Goal: Transaction & Acquisition: Purchase product/service

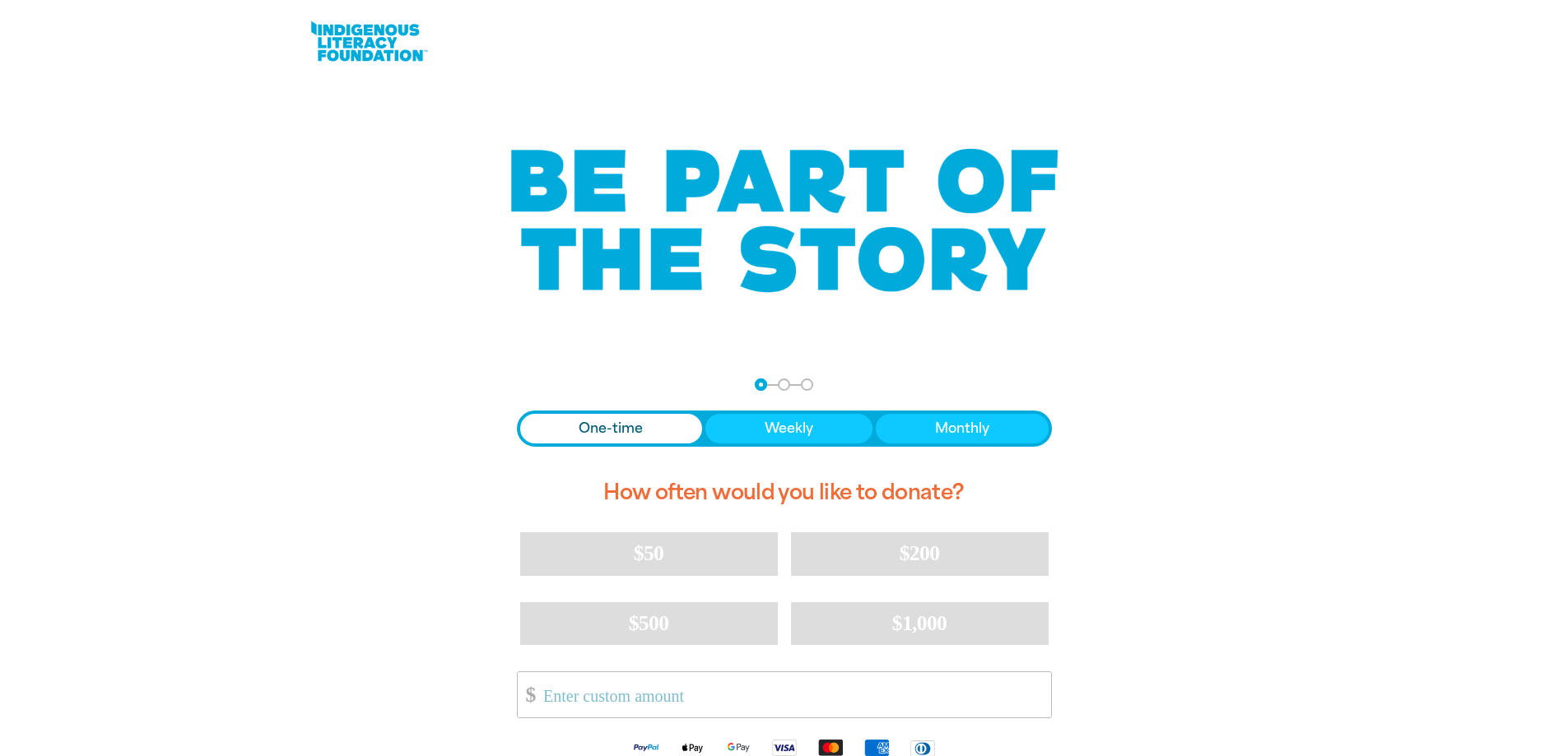
click at [602, 429] on span "One-time" at bounding box center [611, 429] width 64 height 20
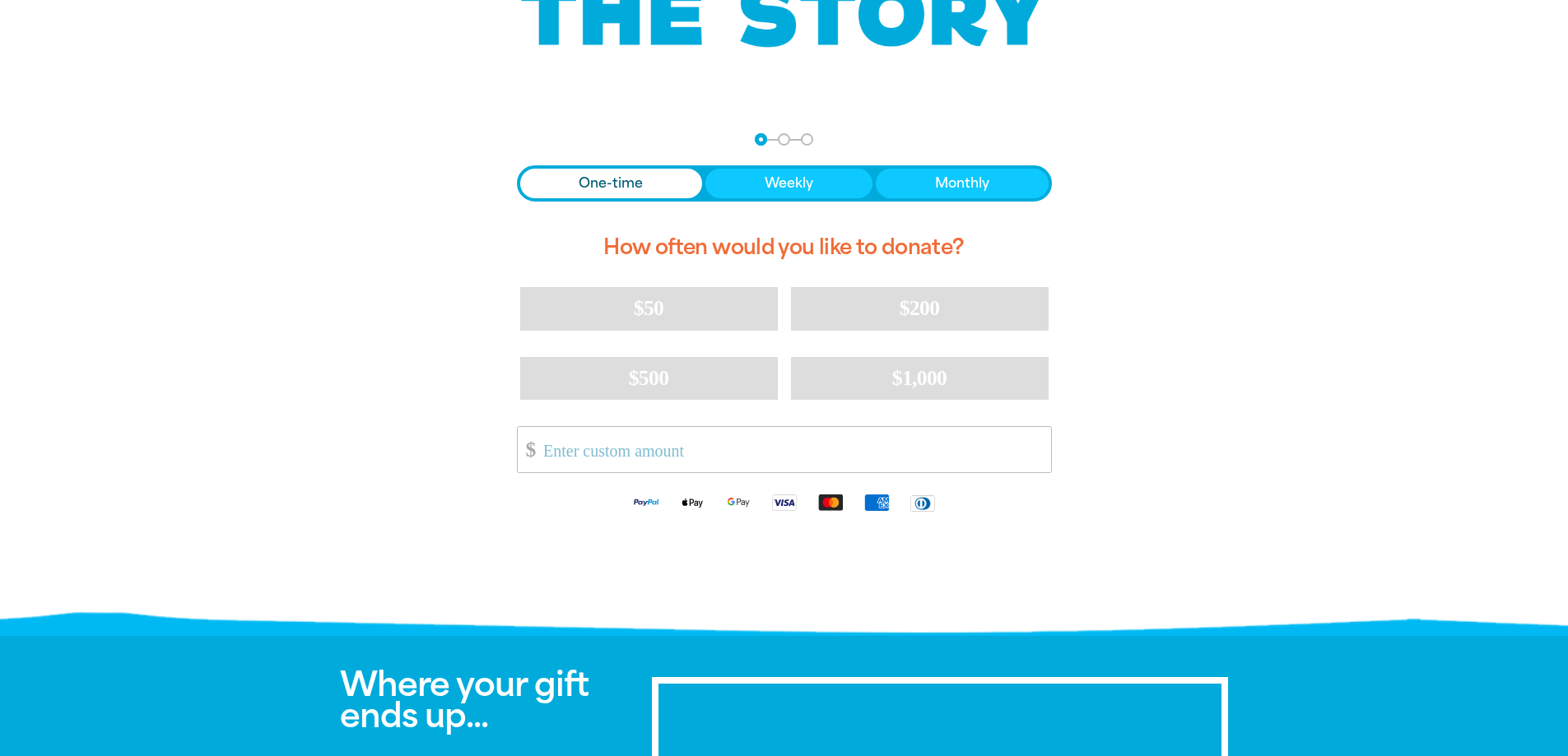
scroll to position [247, 0]
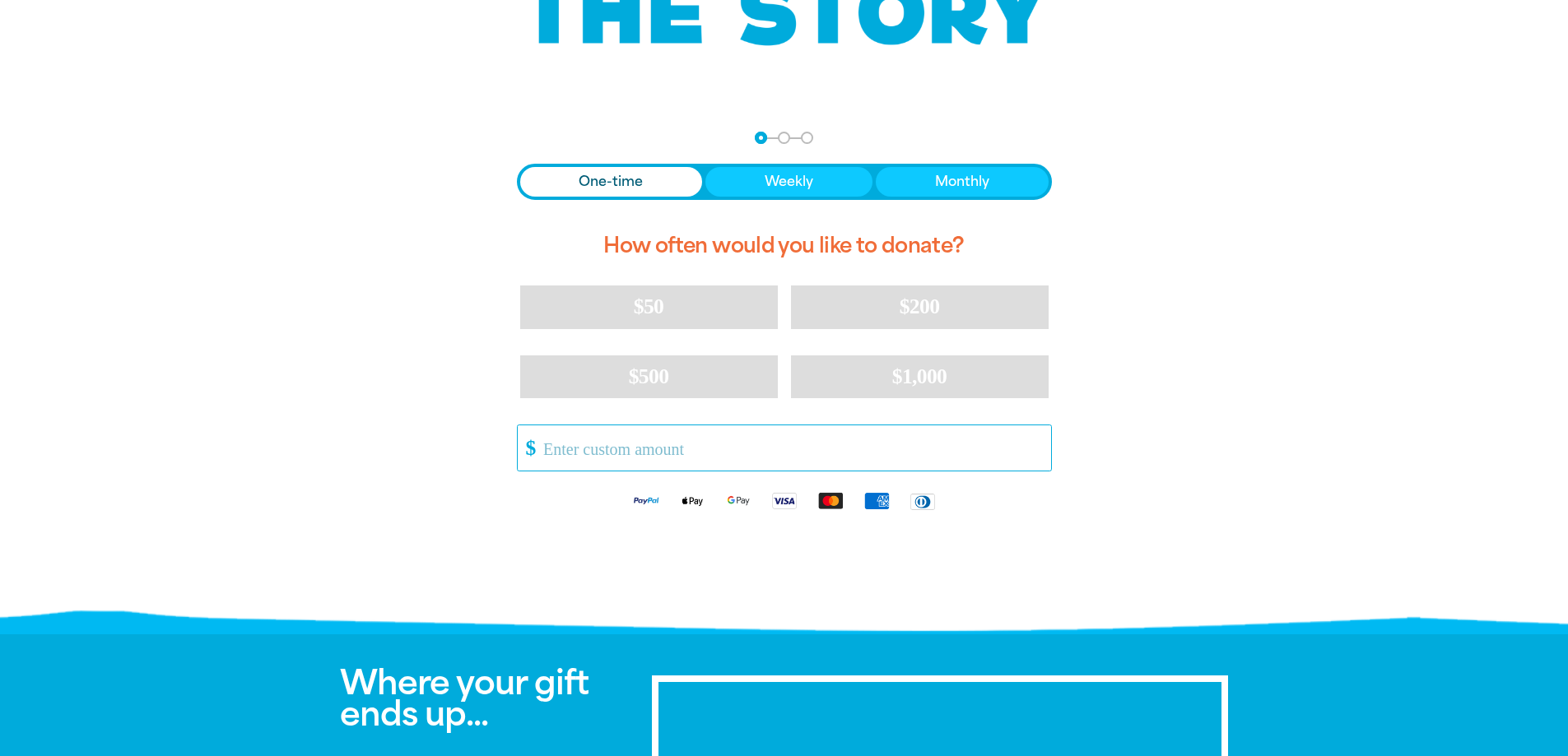
click at [549, 443] on input "Other Amount" at bounding box center [791, 448] width 519 height 45
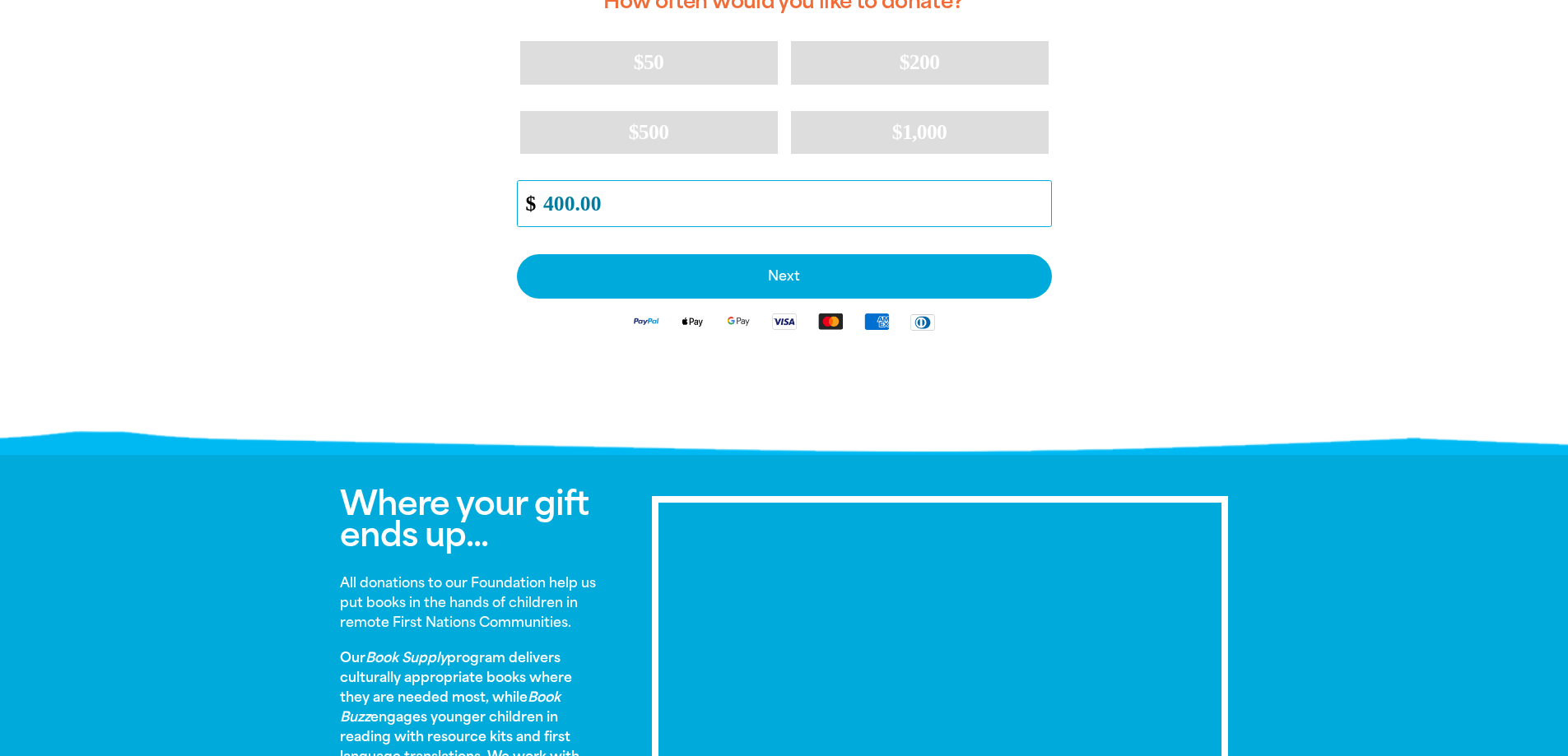
scroll to position [494, 0]
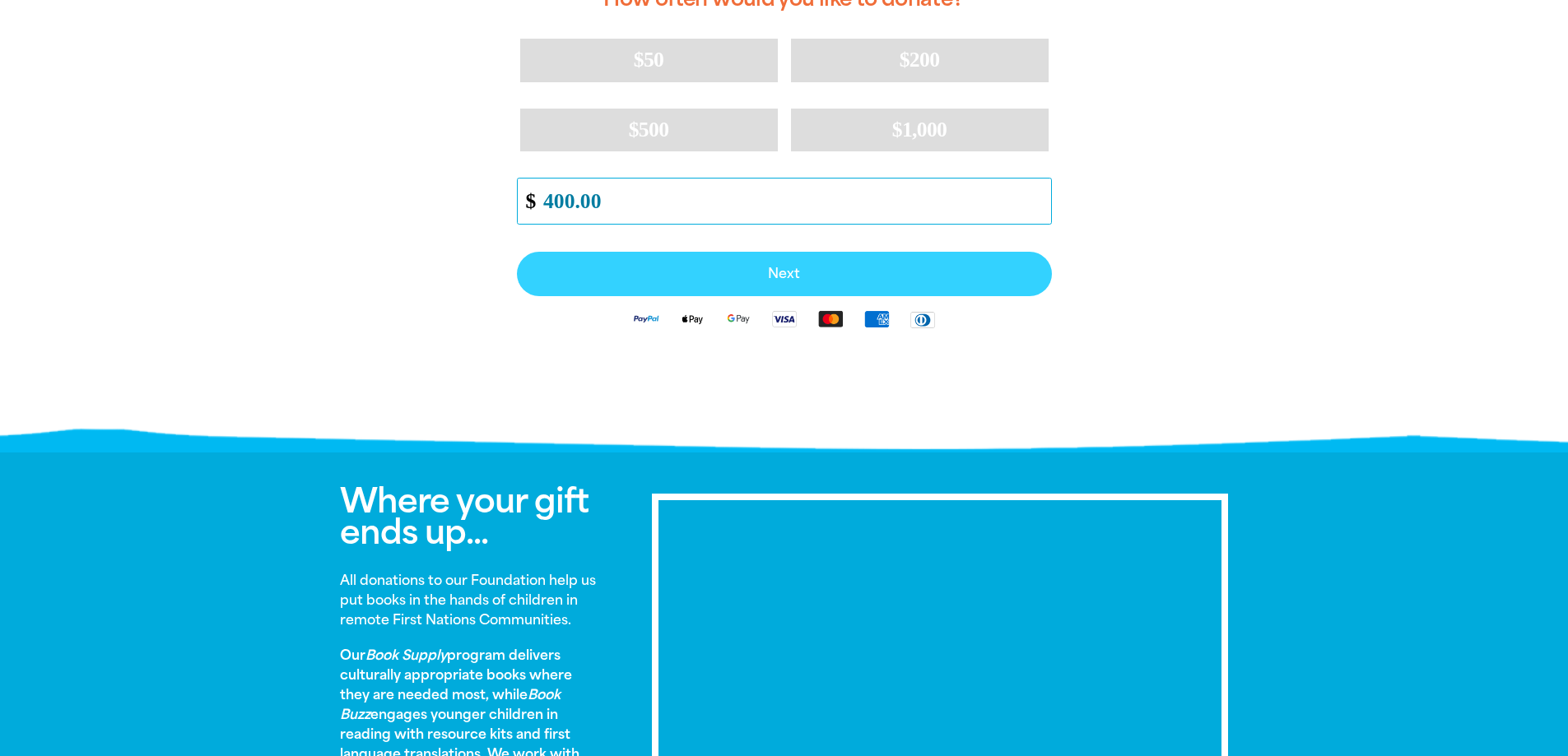
type input "400.00"
click at [765, 274] on span "Next" at bounding box center [784, 274] width 499 height 13
select select "AU"
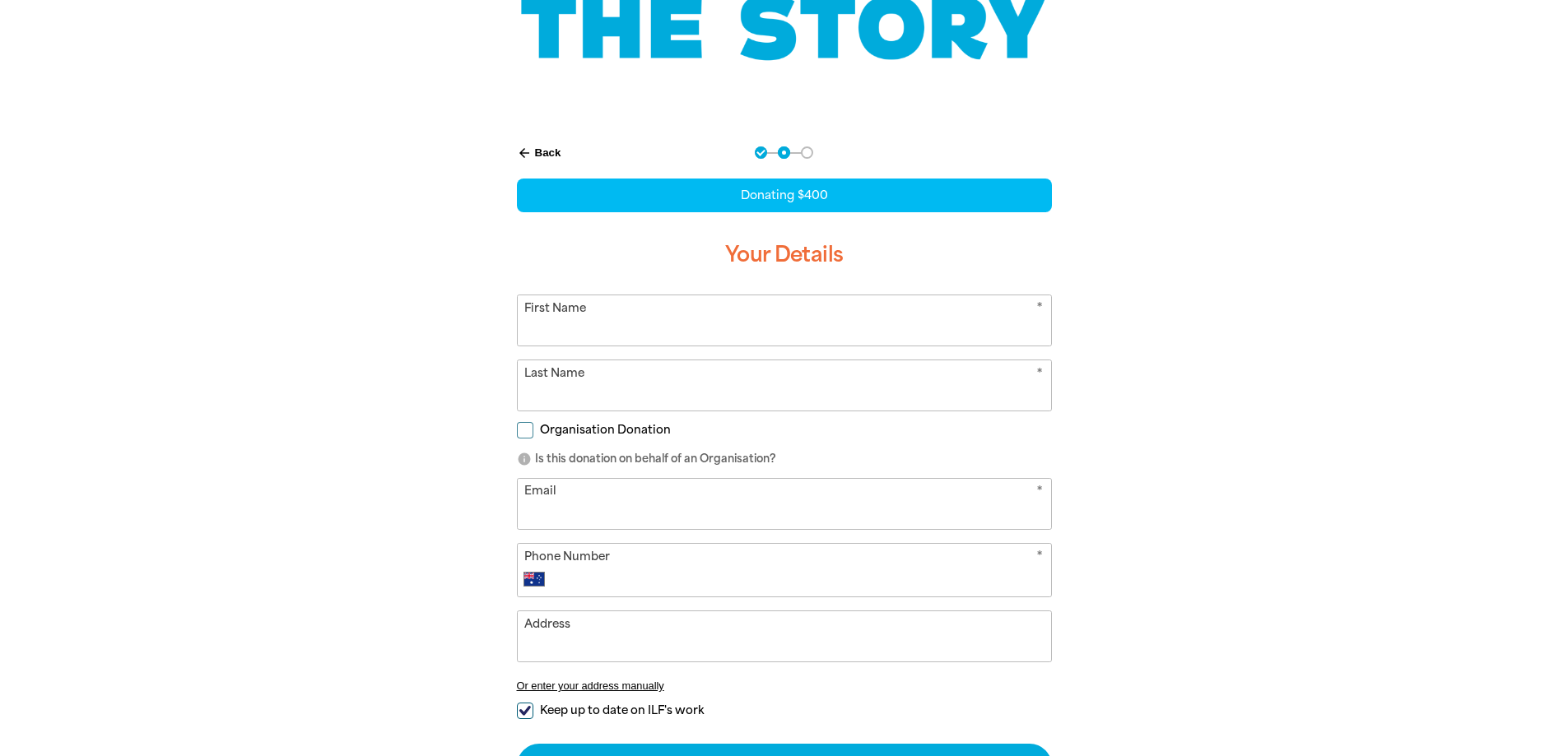
scroll to position [229, 0]
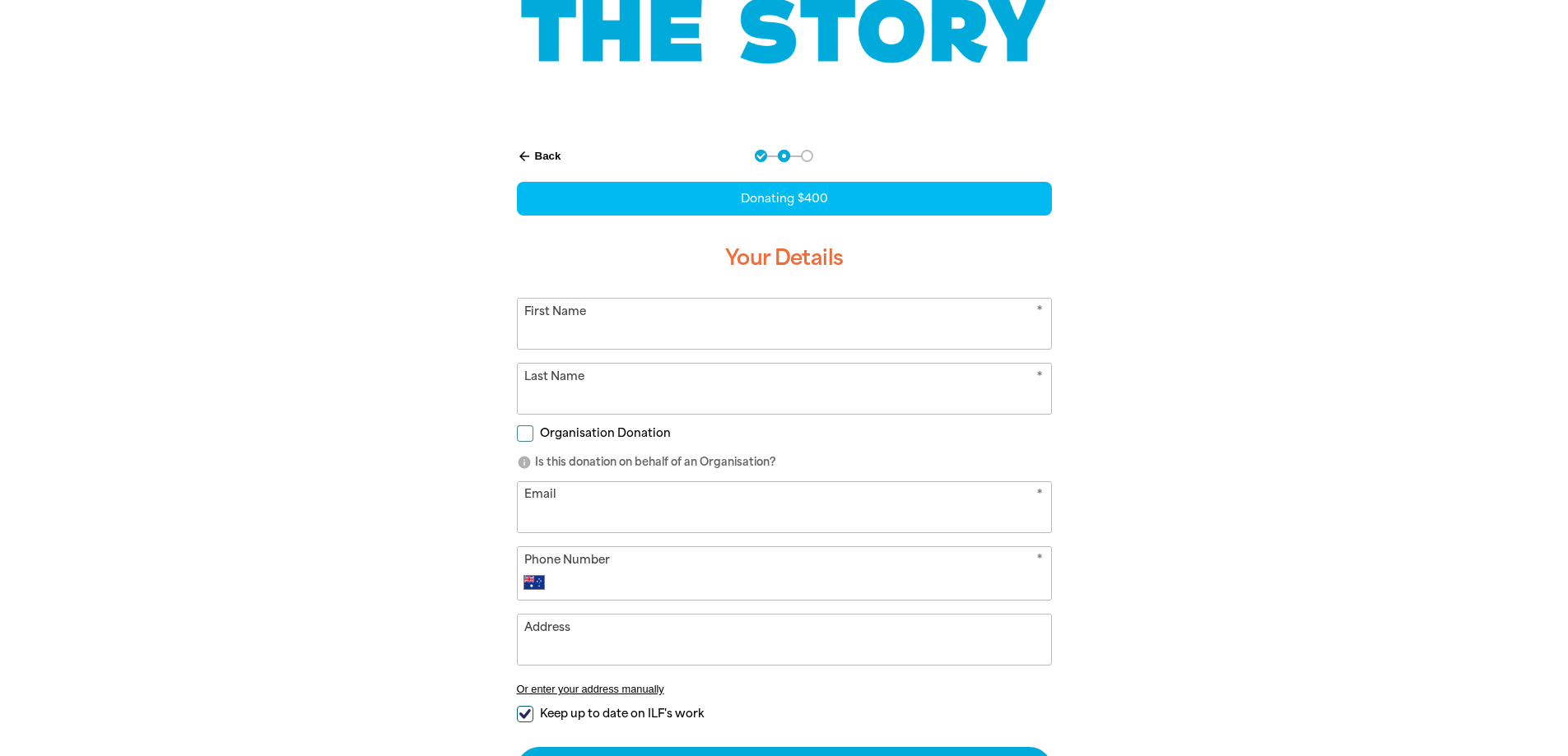
click at [631, 322] on input "First Name" at bounding box center [784, 323] width 533 height 50
click at [450, 423] on div "arrow_back Back Step 1 Step 2 Step 3 Donating $400 Your Details * First Name * …" at bounding box center [784, 512] width 988 height 765
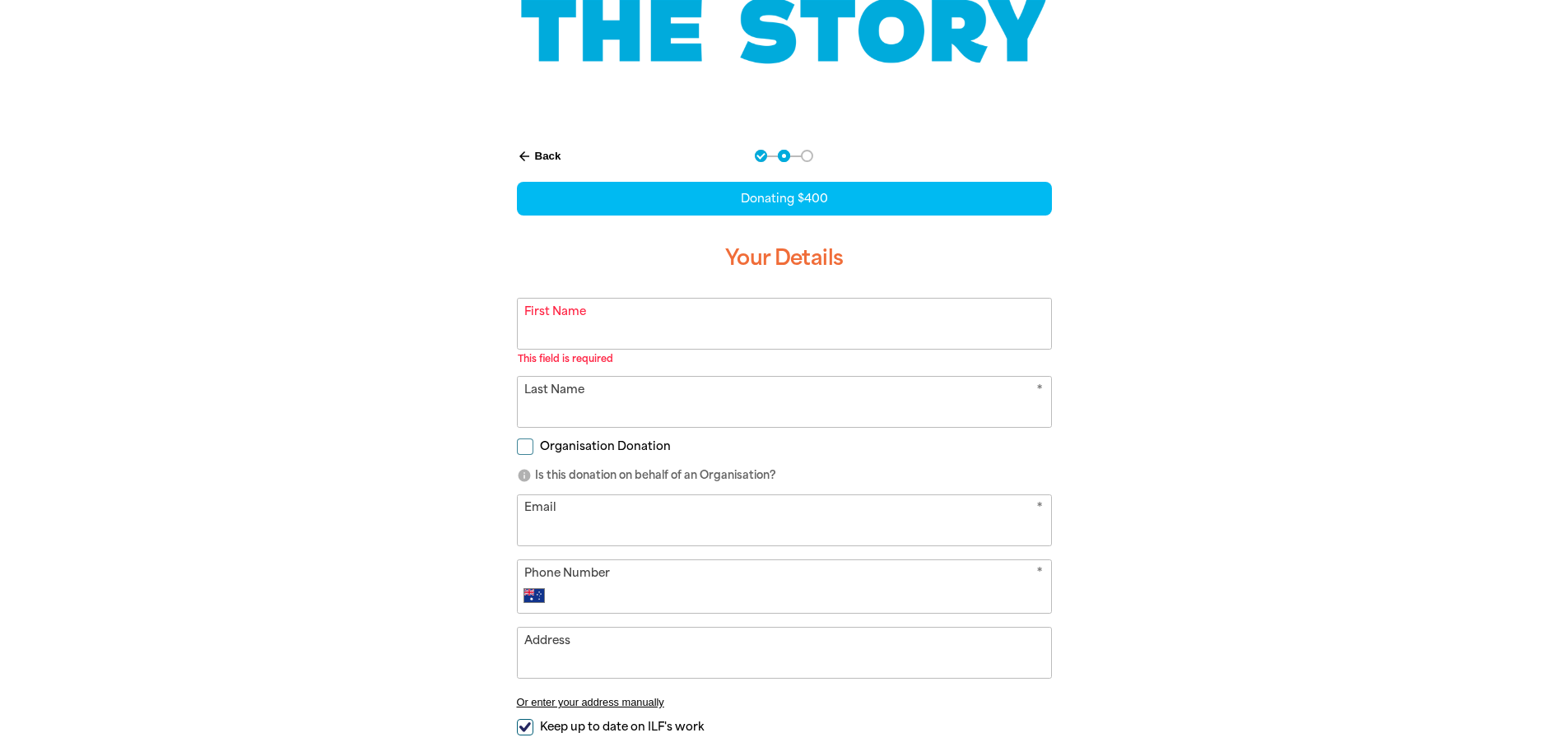
click at [523, 444] on input "Organisation Donation" at bounding box center [525, 447] width 16 height 16
checkbox input "true"
select select "AU"
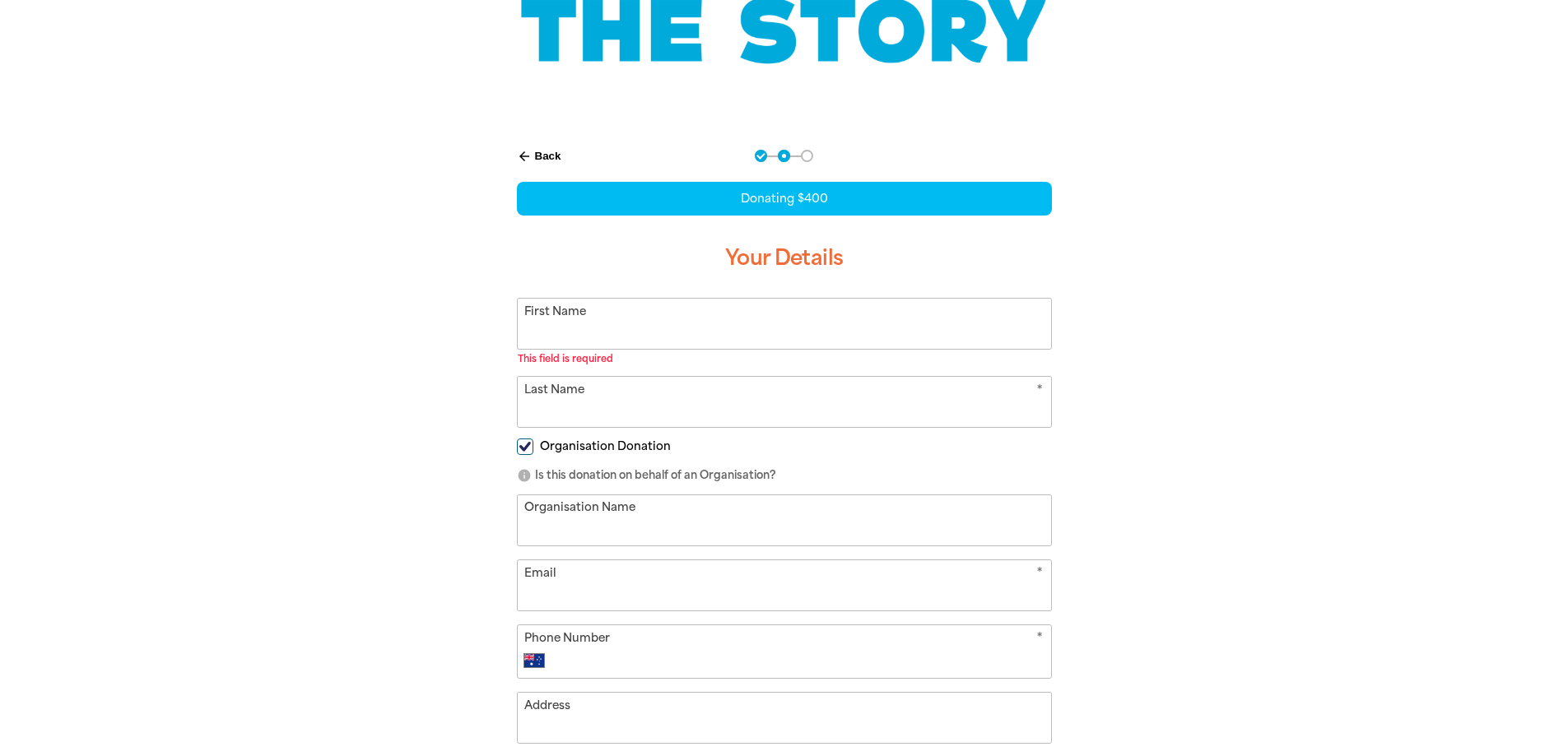
click at [609, 325] on input "First Name" at bounding box center [784, 323] width 533 height 50
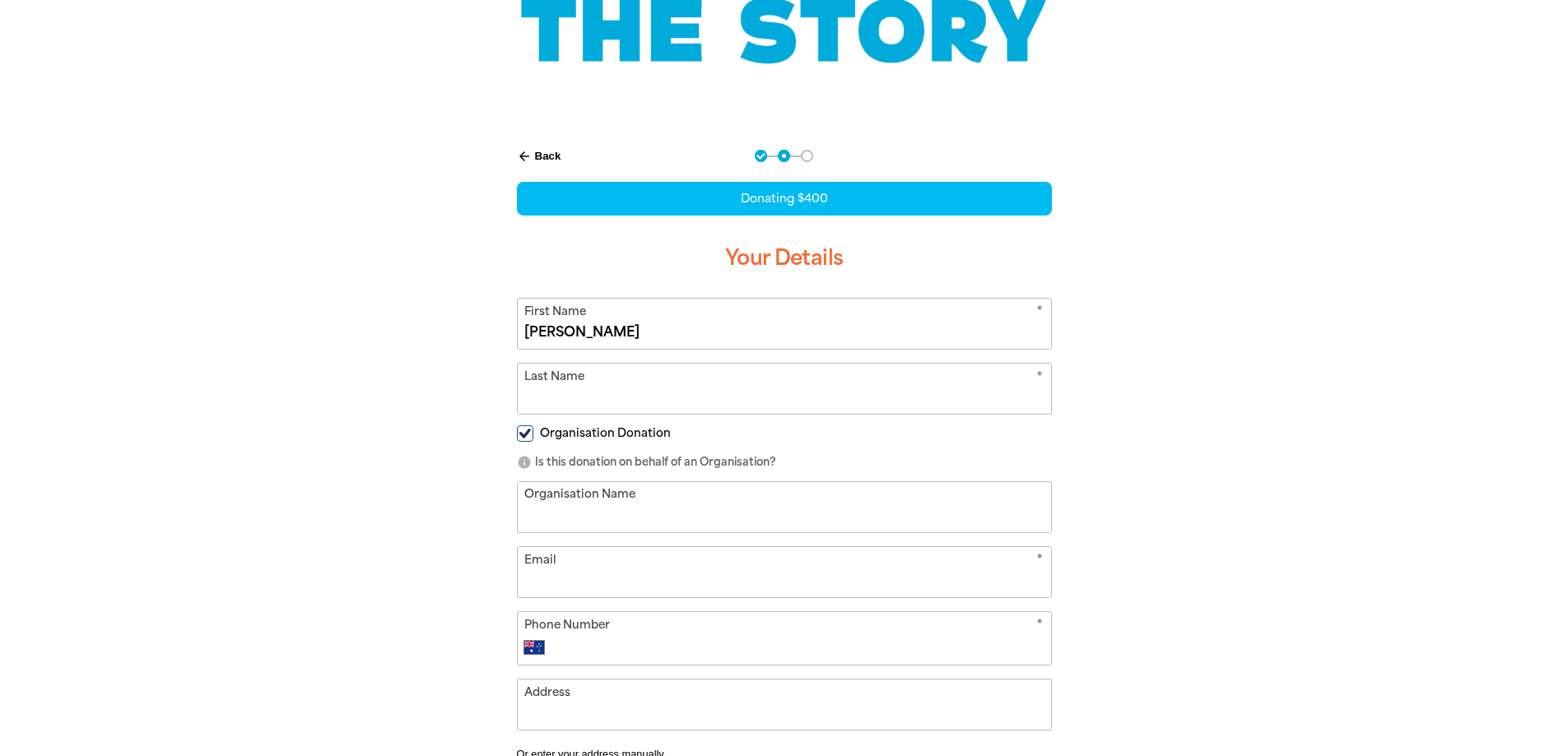
type input "[PERSON_NAME]"
click at [573, 396] on input "Last Name" at bounding box center [784, 388] width 533 height 50
type input "[PERSON_NAME]"
click at [918, 500] on input "Organisation Name" at bounding box center [784, 507] width 533 height 50
type input "[GEOGRAPHIC_DATA]"
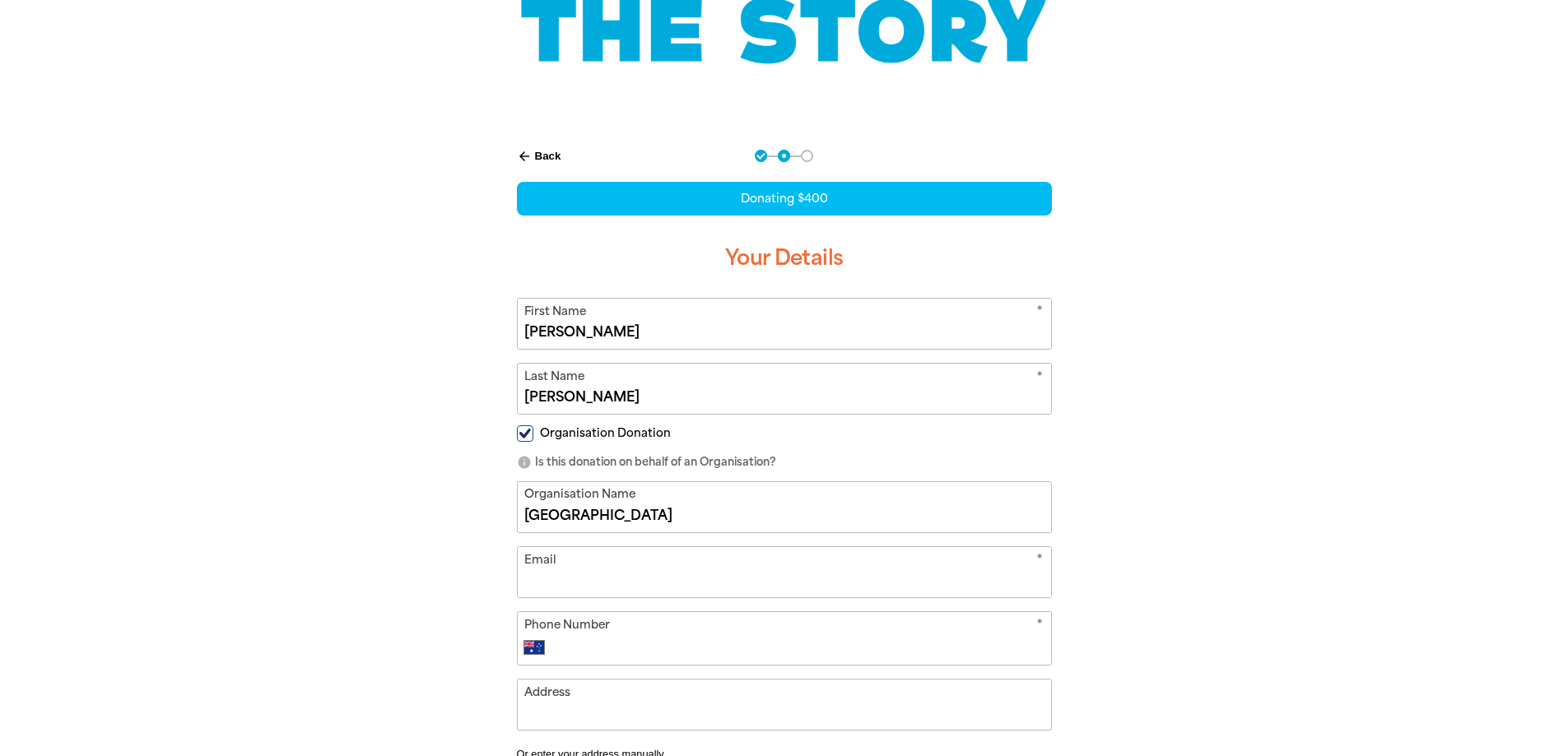
type input "[STREET_ADDRESS][PERSON_NAME]"
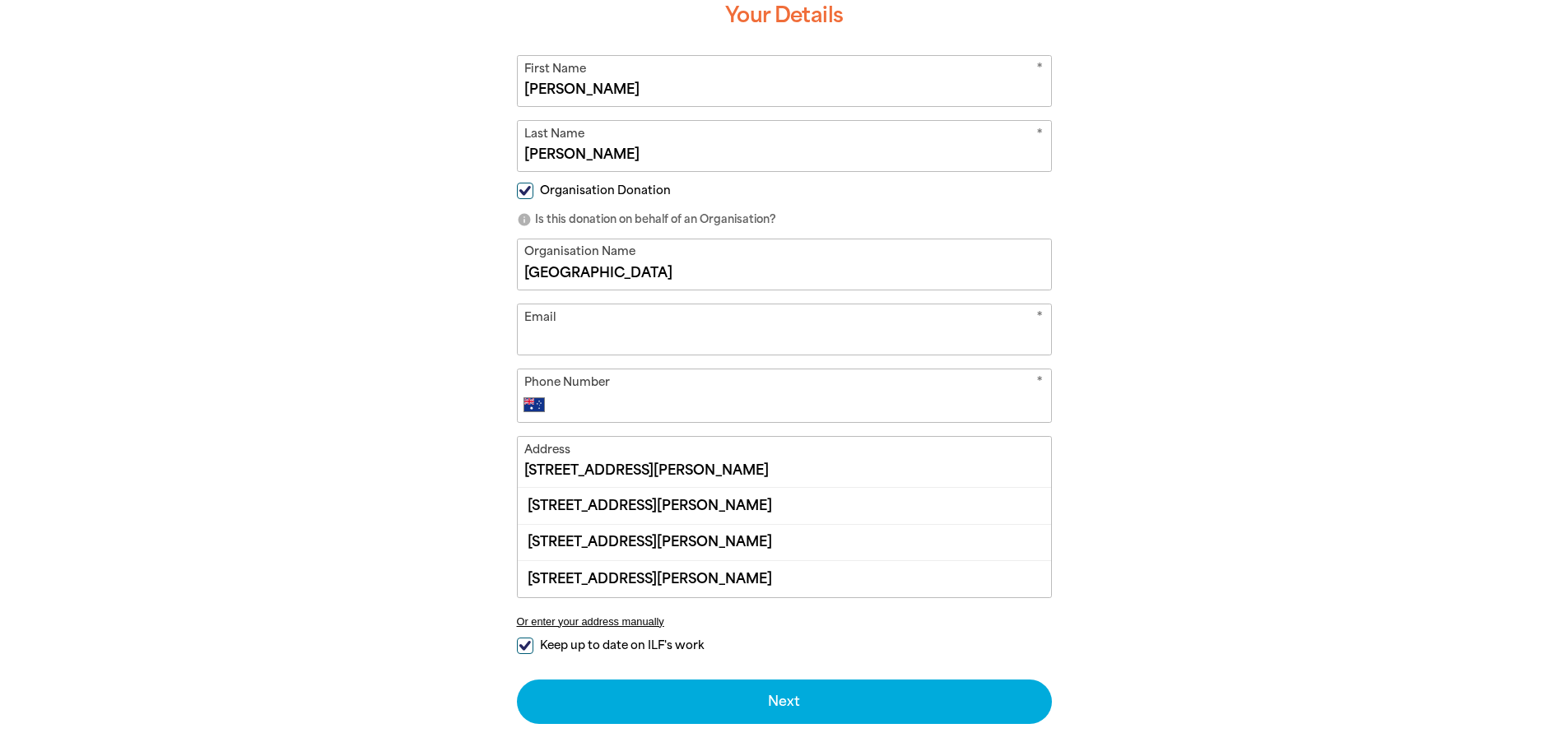
scroll to position [476, 0]
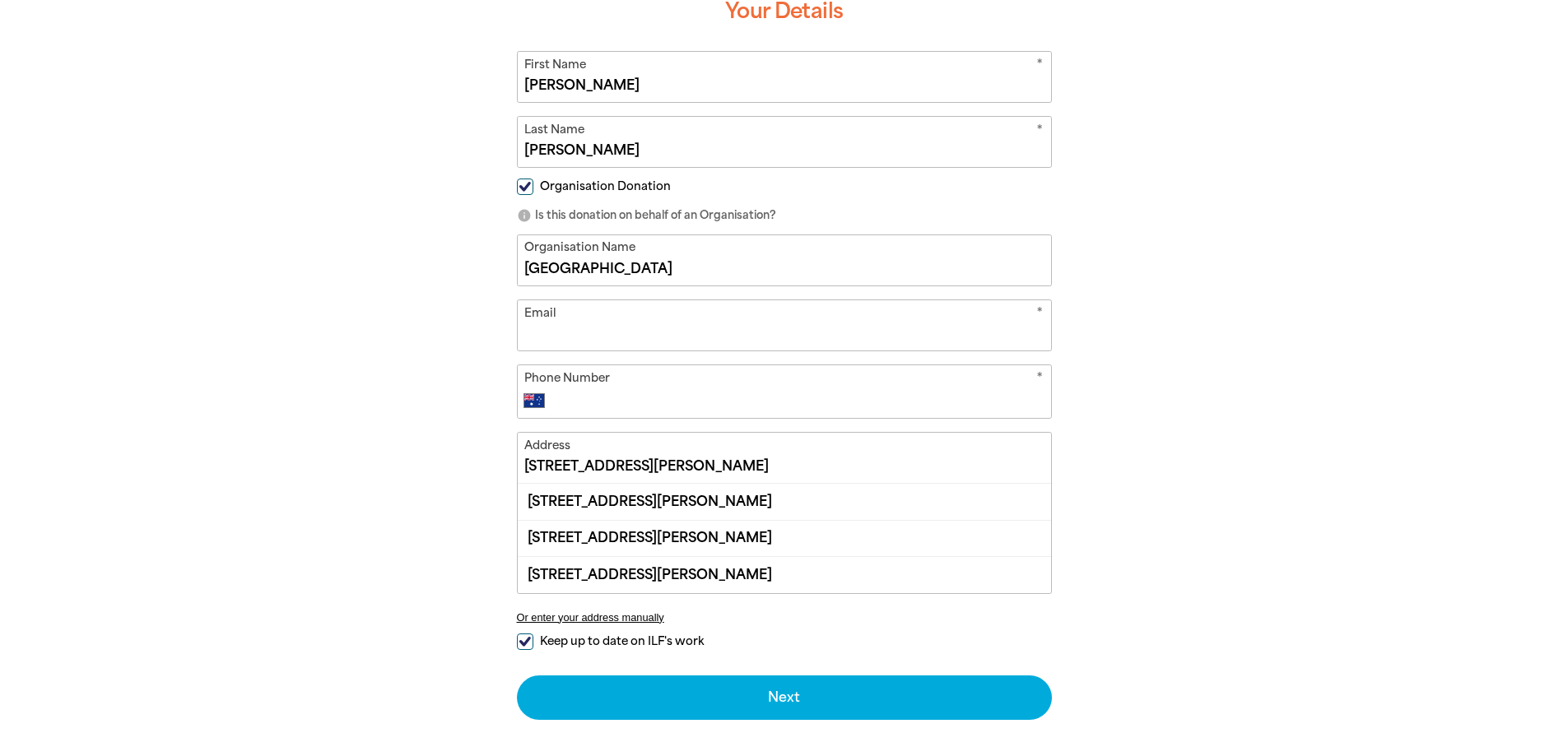
click at [605, 323] on input "Email" at bounding box center [784, 325] width 533 height 50
type input "[PERSON_NAME][EMAIL_ADDRESS][DOMAIN_NAME]"
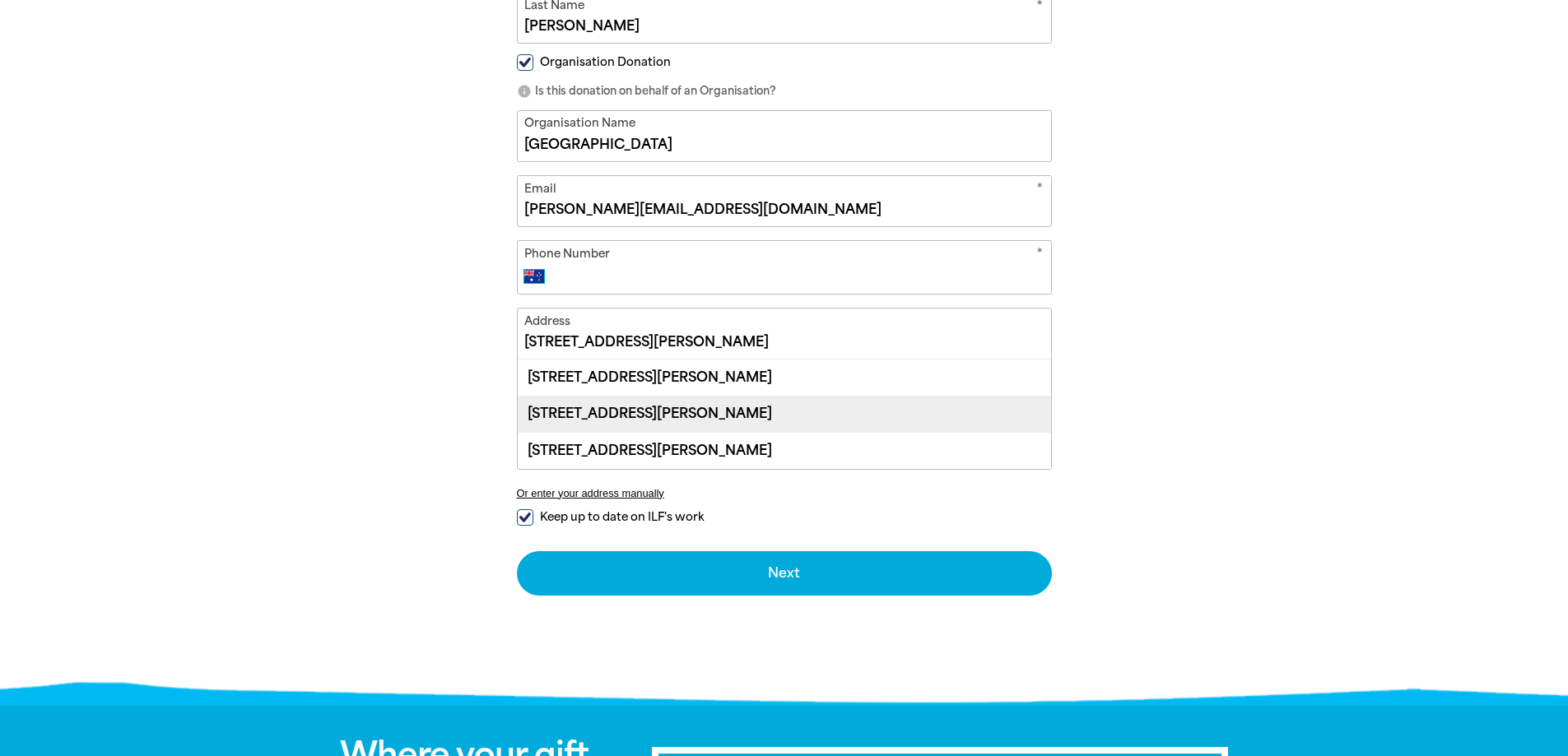
scroll to position [641, 0]
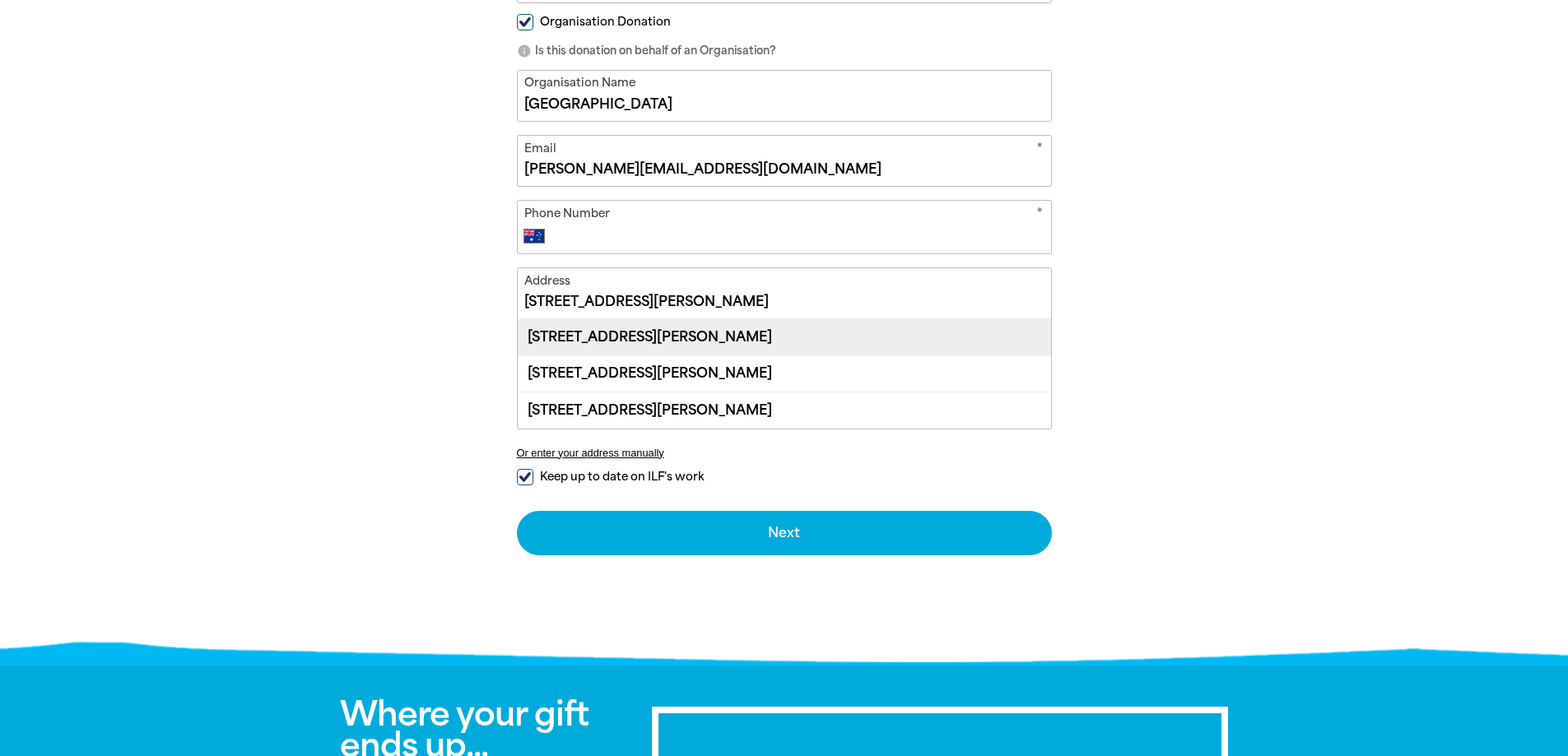
click at [713, 332] on div "[STREET_ADDRESS][PERSON_NAME]" at bounding box center [784, 336] width 533 height 35
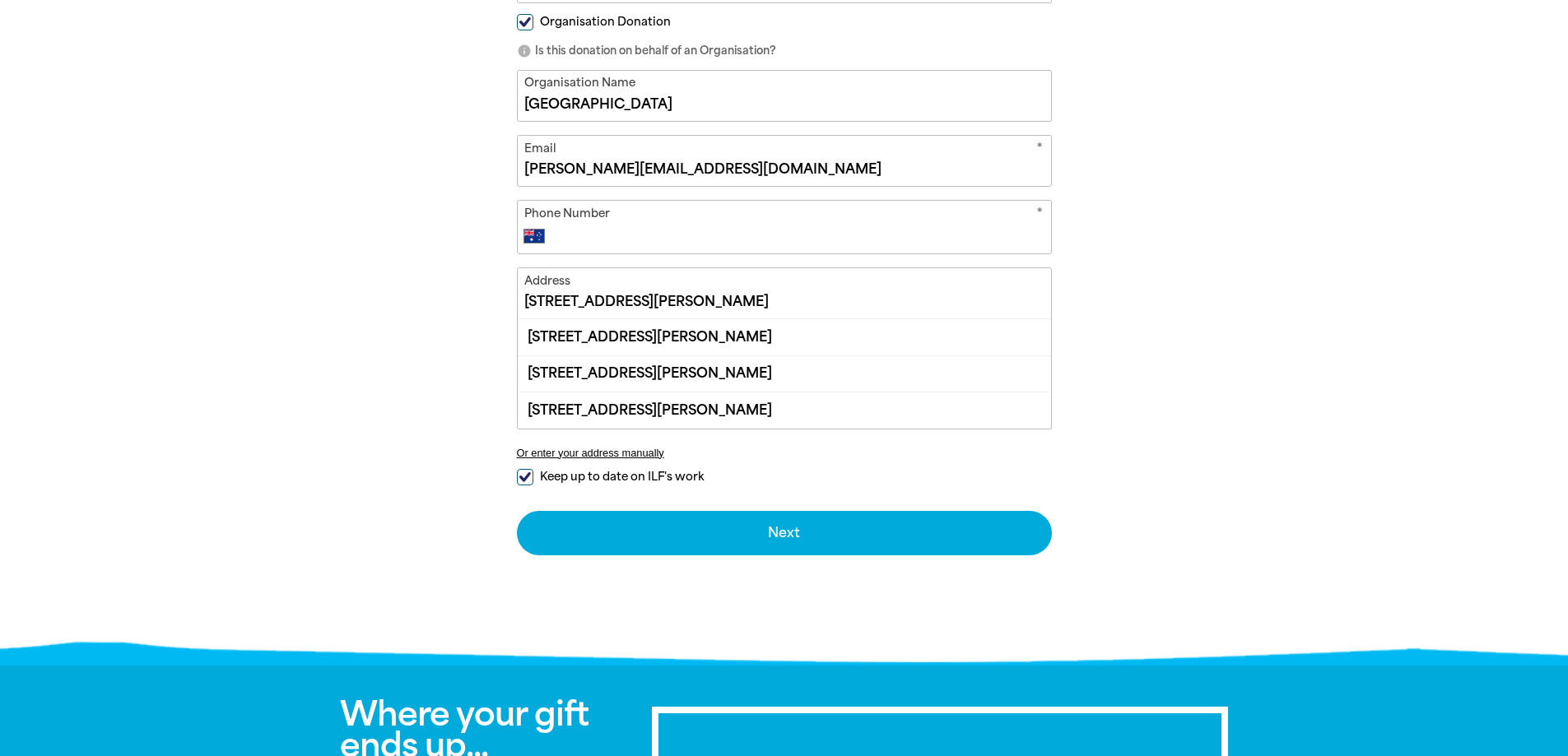
type input "[STREET_ADDRESS][PERSON_NAME]"
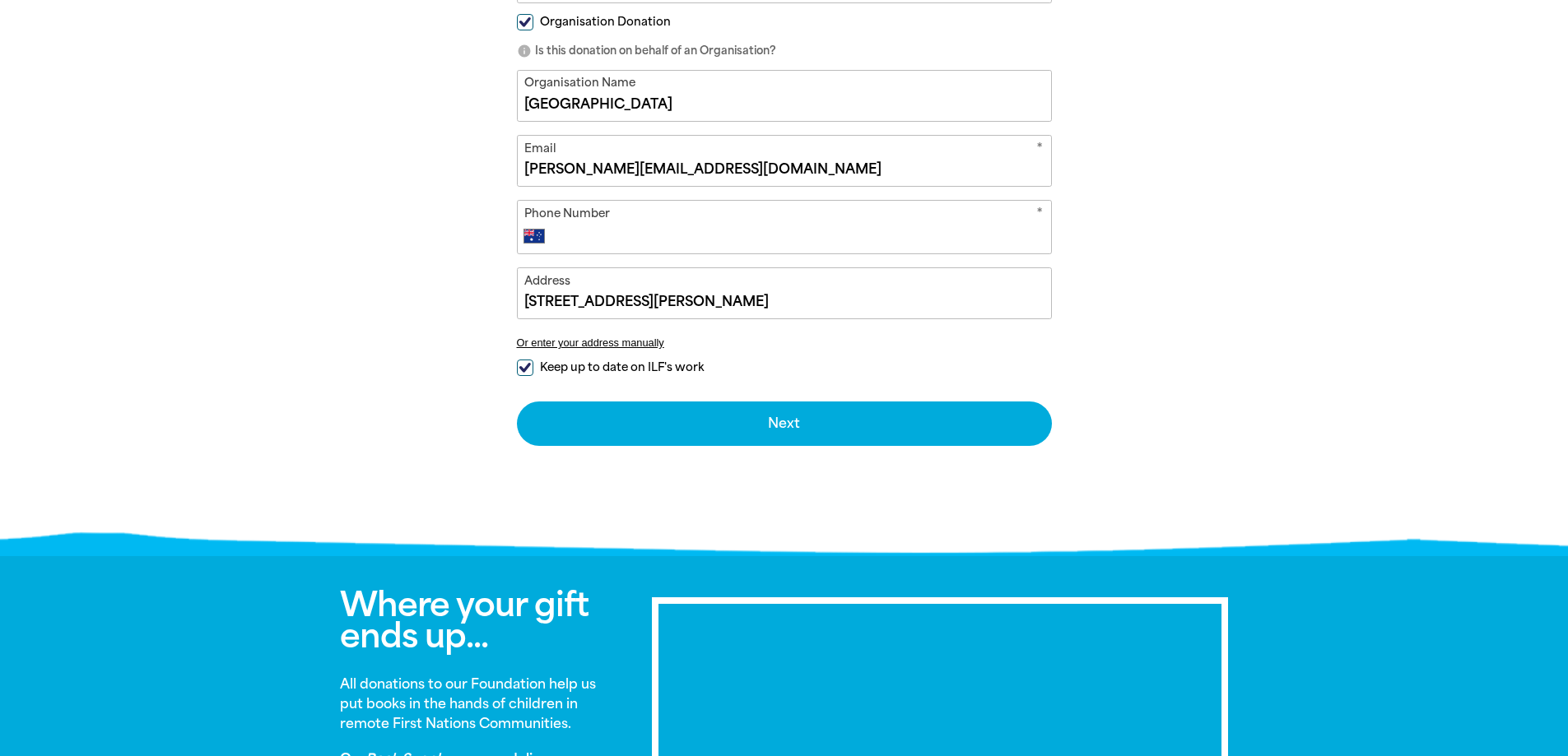
click at [524, 364] on input "Keep up to date on ILF's work" at bounding box center [525, 368] width 16 height 16
checkbox input "false"
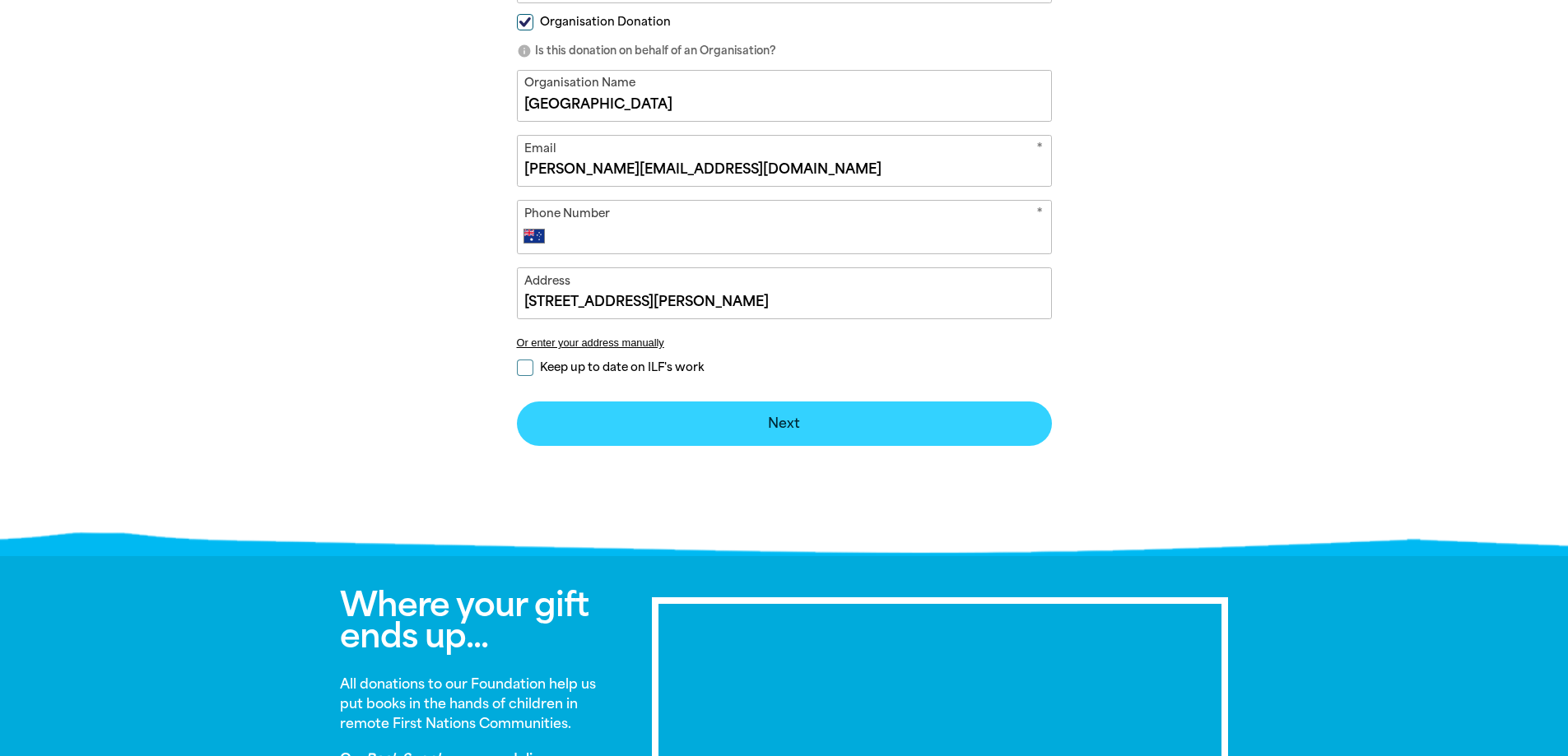
click at [772, 419] on button "Next chevron_right" at bounding box center [784, 424] width 535 height 45
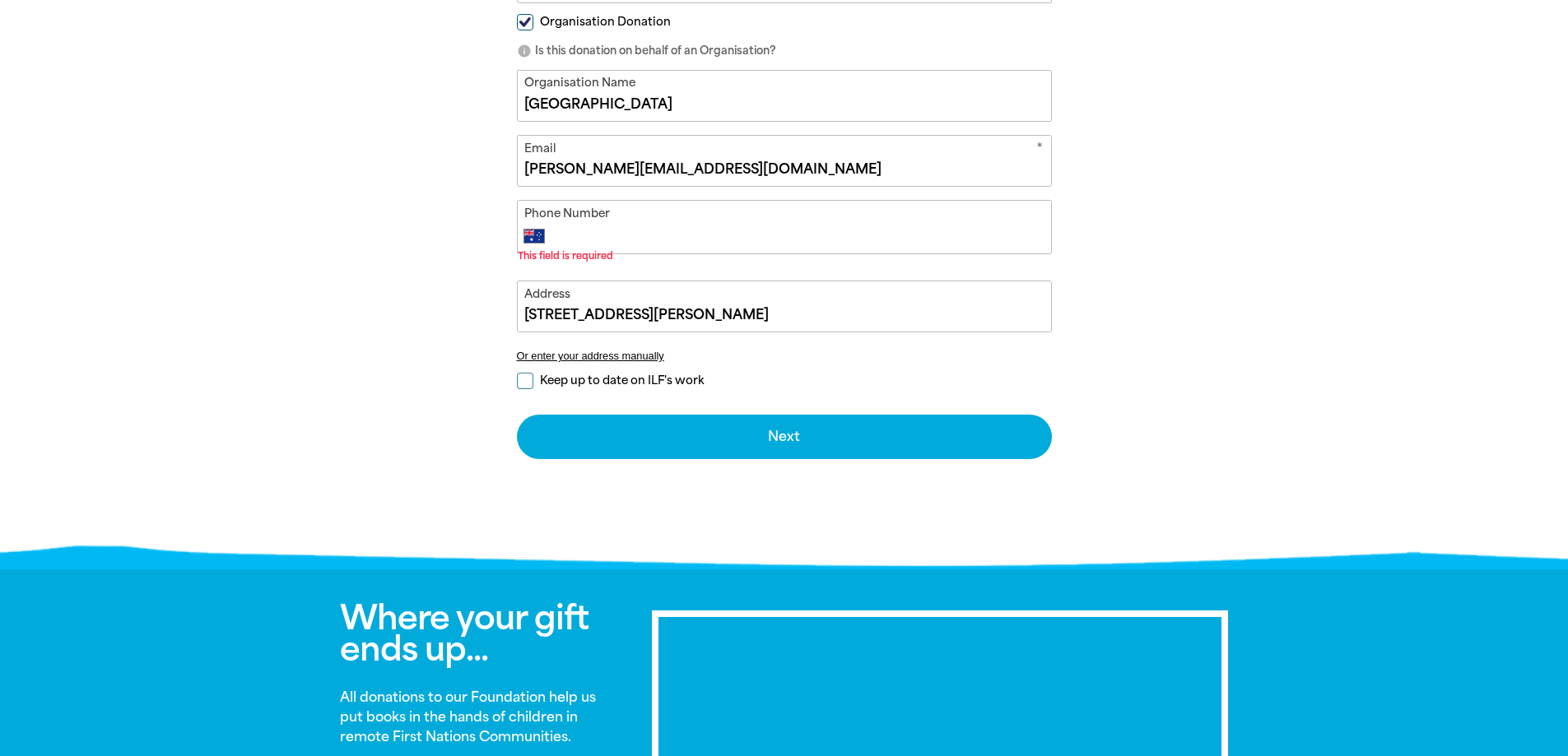
click at [564, 230] on input "Phone Number" at bounding box center [800, 237] width 486 height 20
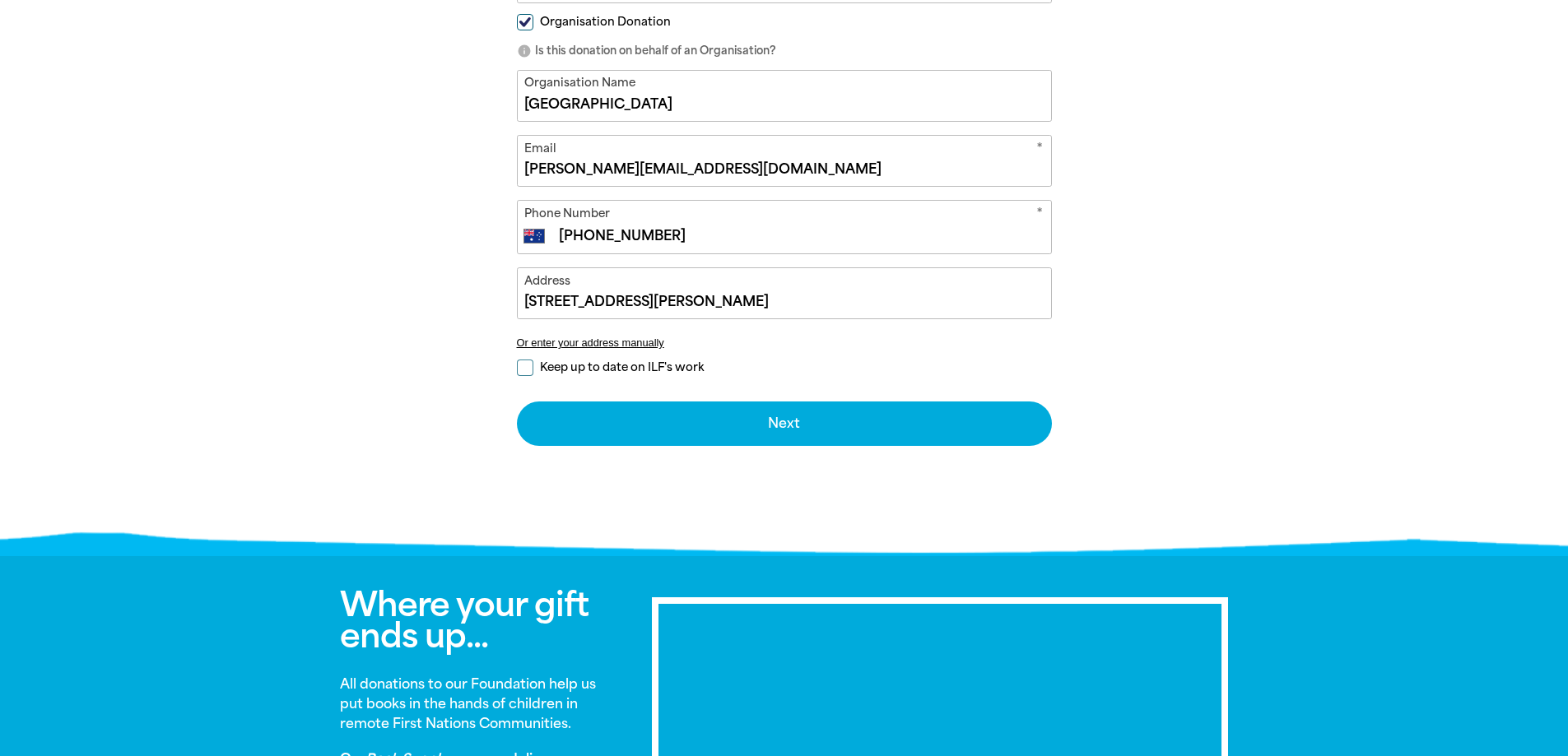
type input "[PHONE_NUMBER]"
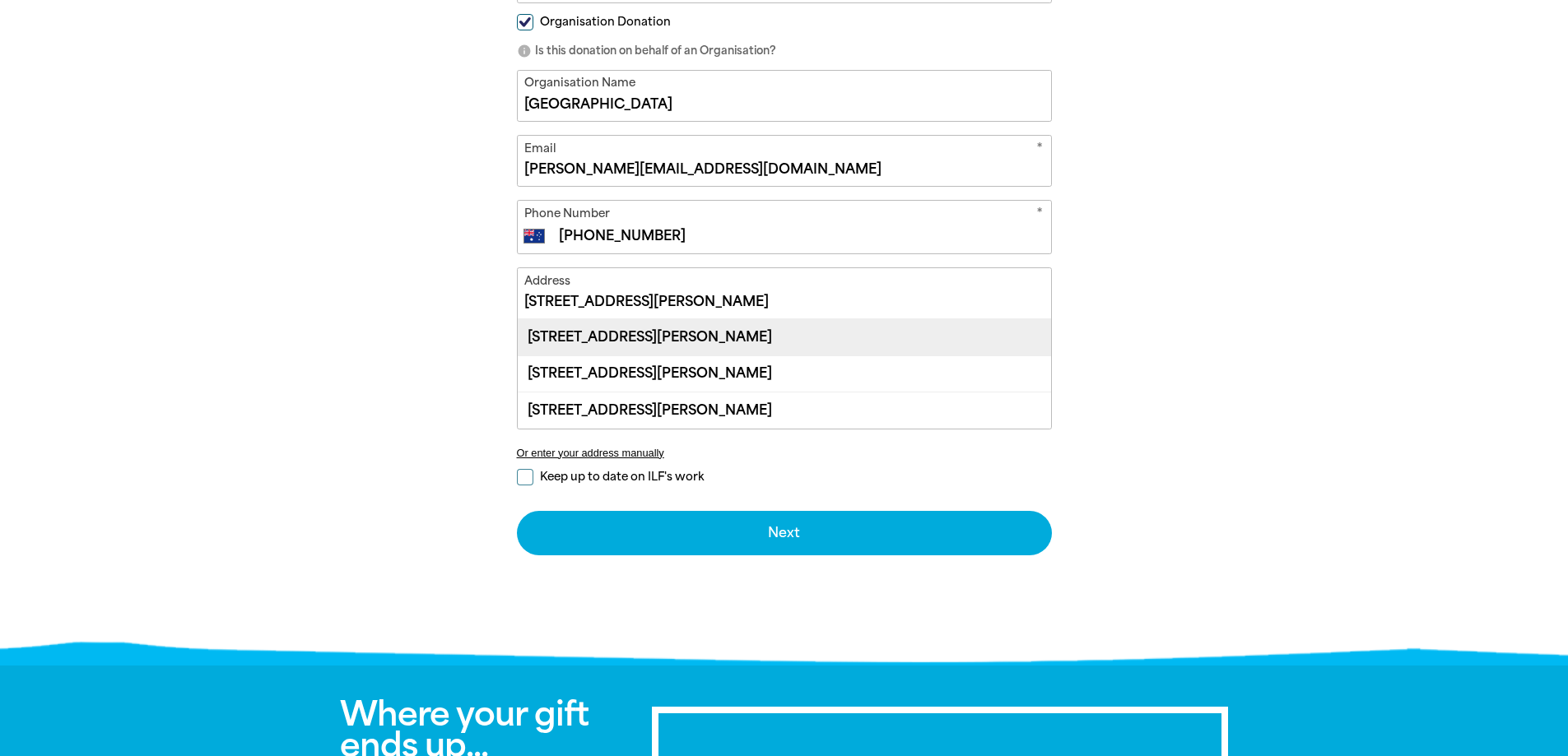
click at [640, 336] on div "[STREET_ADDRESS][PERSON_NAME]" at bounding box center [784, 336] width 533 height 35
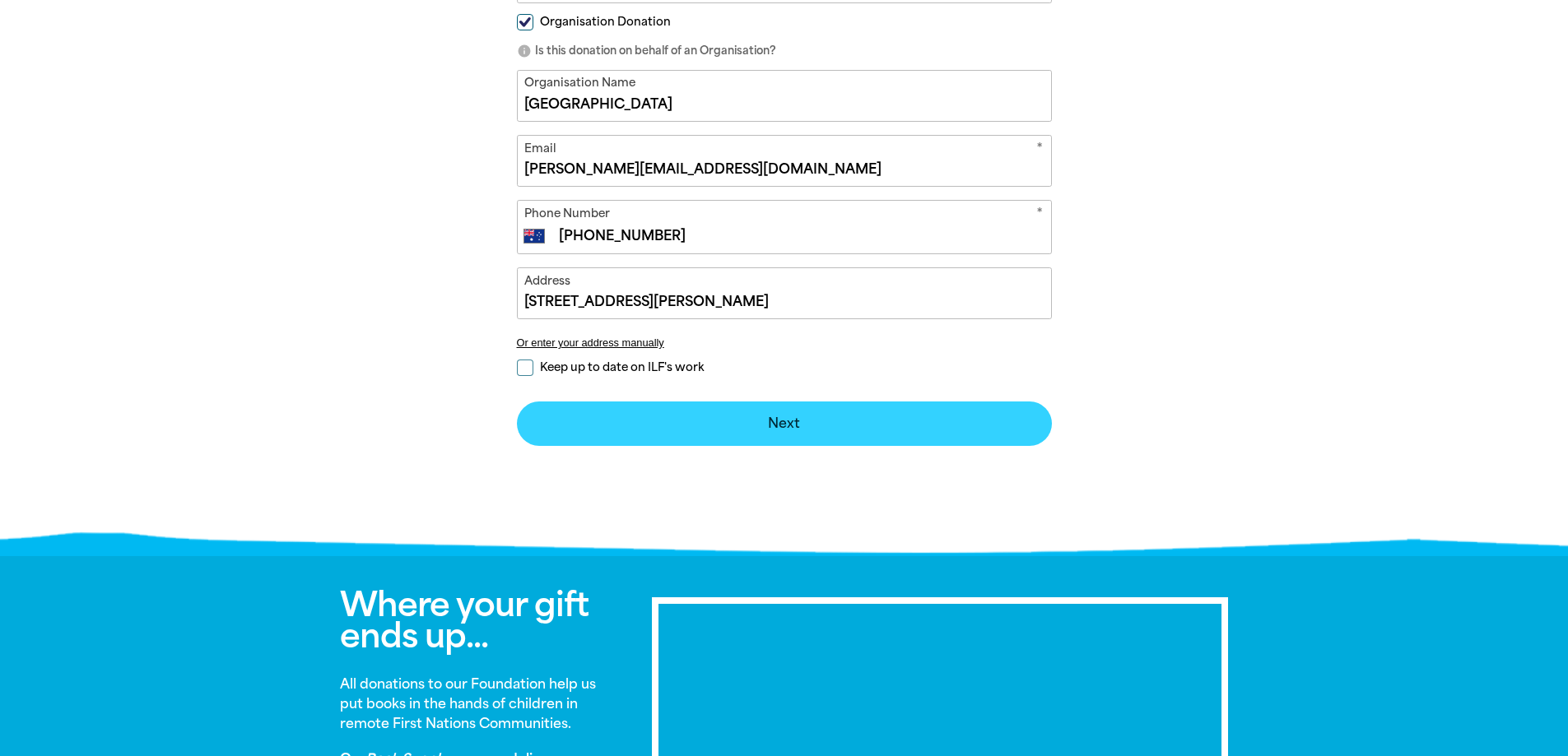
click at [761, 416] on button "Next chevron_right" at bounding box center [784, 424] width 535 height 45
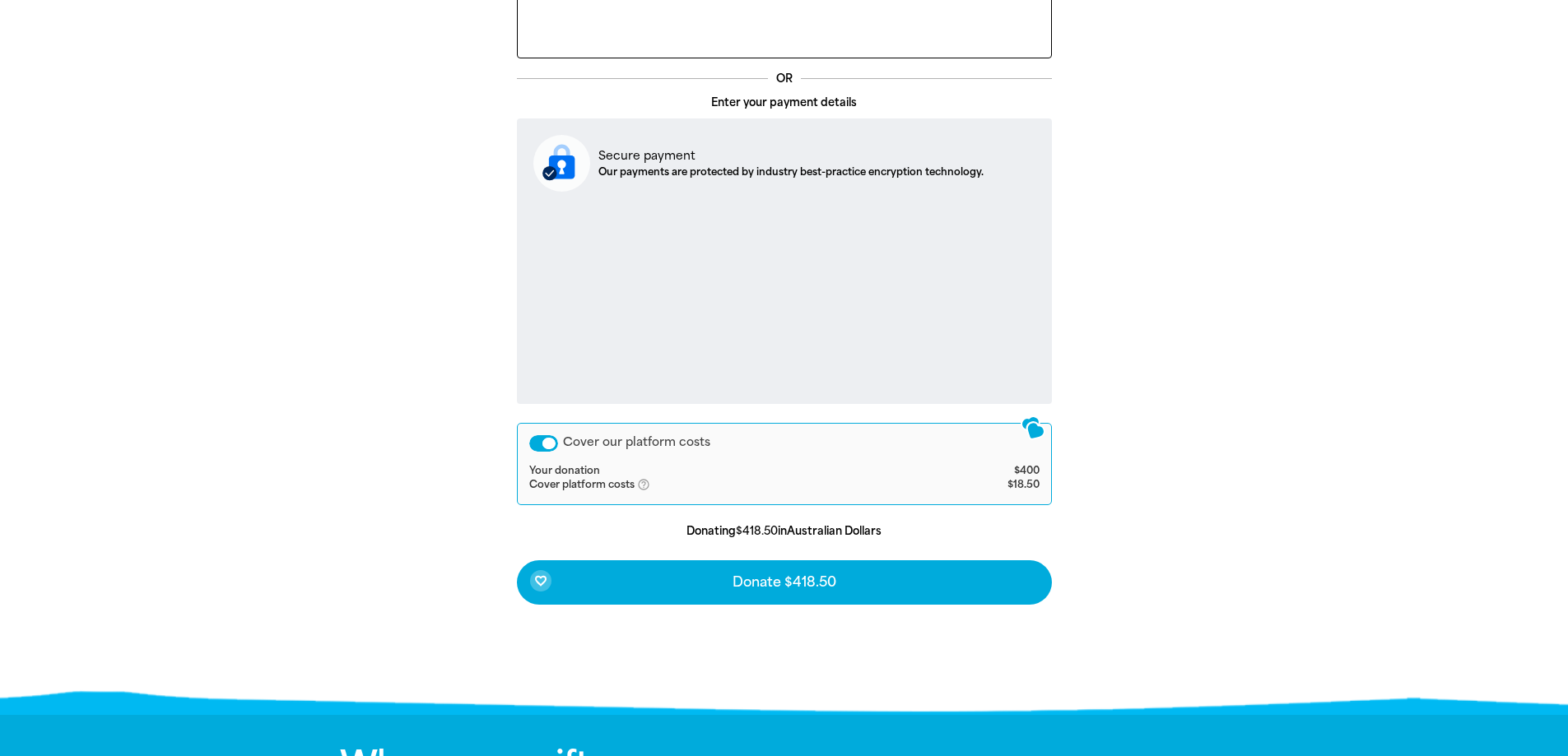
scroll to position [519, 0]
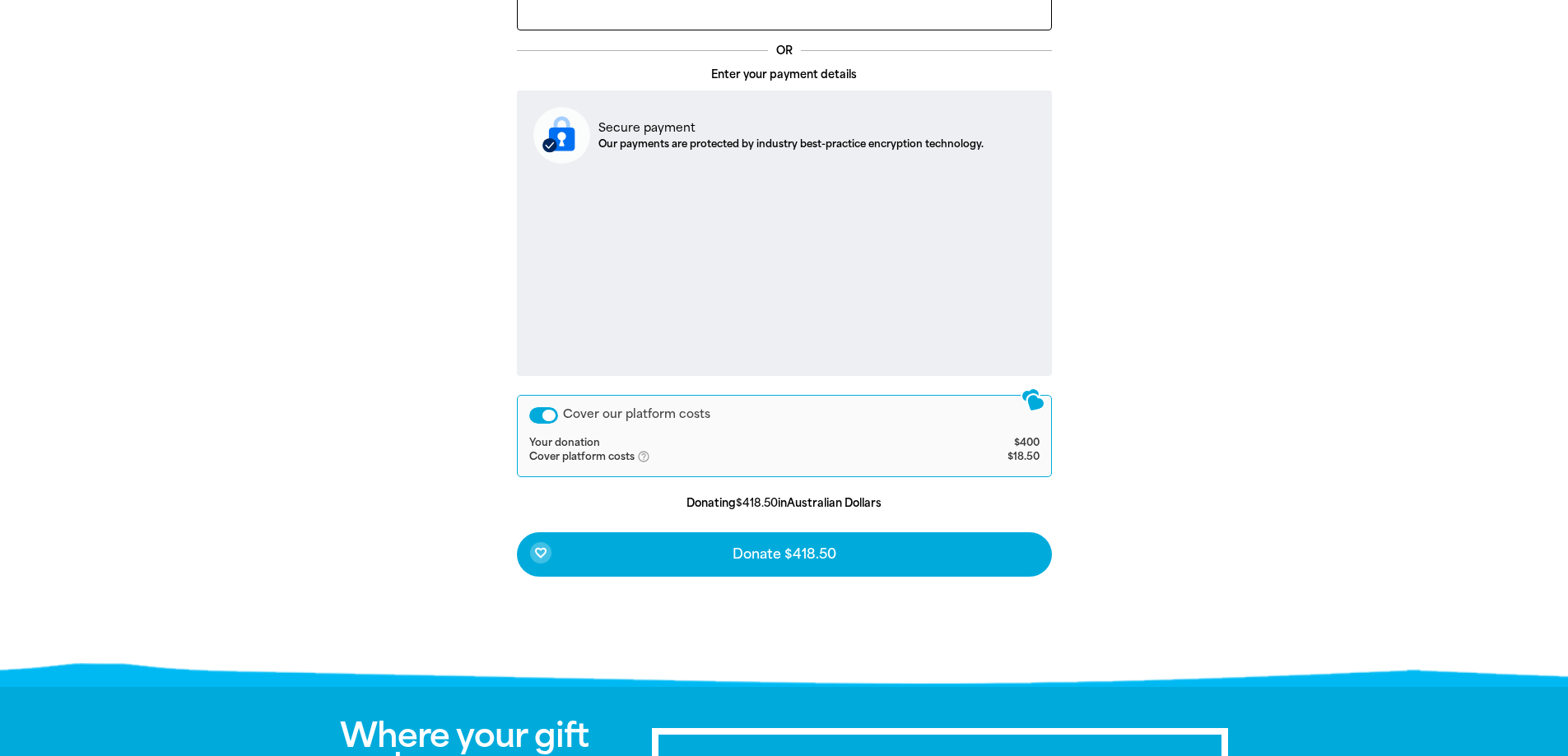
drag, startPoint x: 548, startPoint y: 415, endPoint x: 519, endPoint y: 416, distance: 29.0
click at [519, 416] on div "Cover our platform costs Your donation $400 Cover platform costs help_outlined …" at bounding box center [784, 436] width 535 height 82
click at [535, 416] on div "Cover our platform costs" at bounding box center [543, 416] width 29 height 16
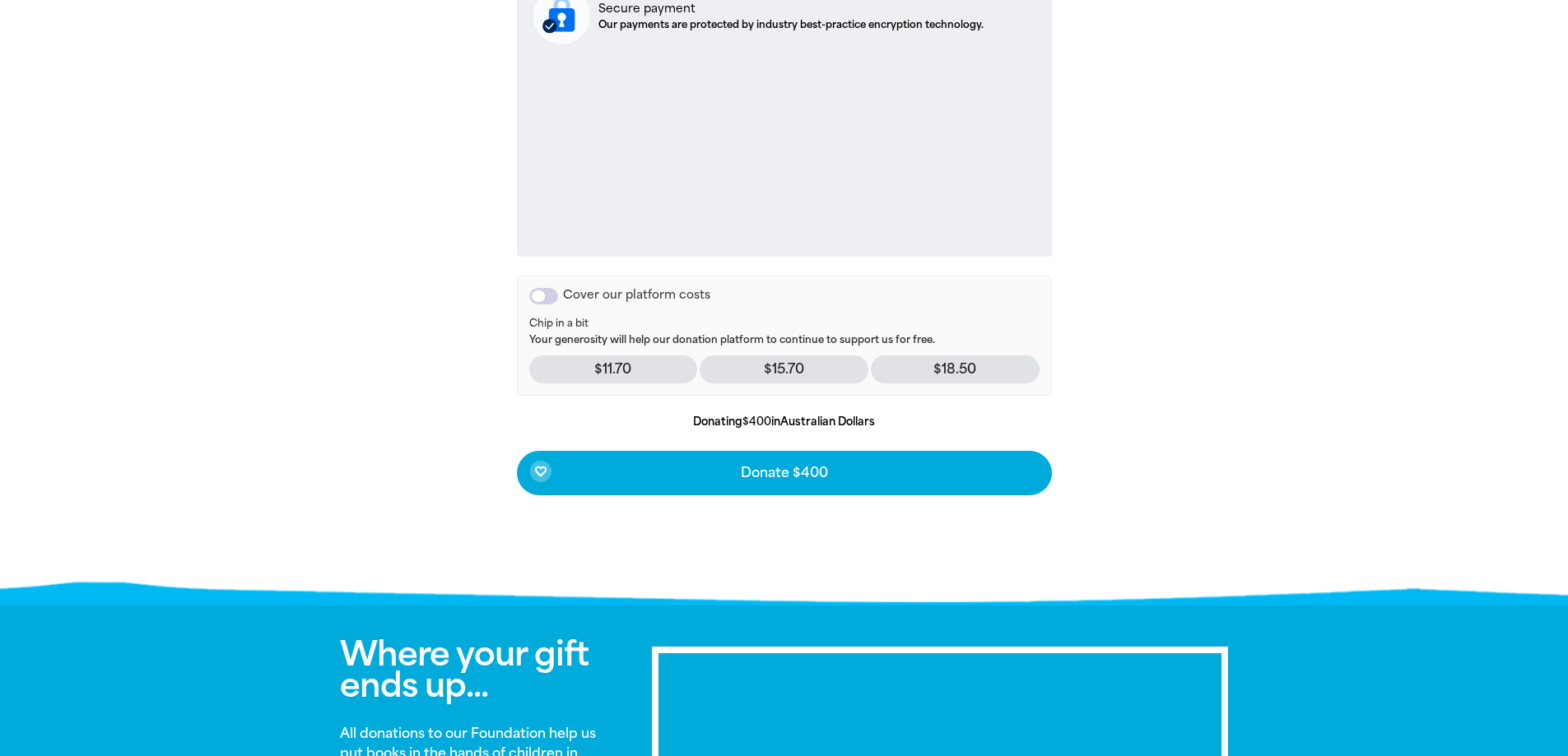
scroll to position [683, 0]
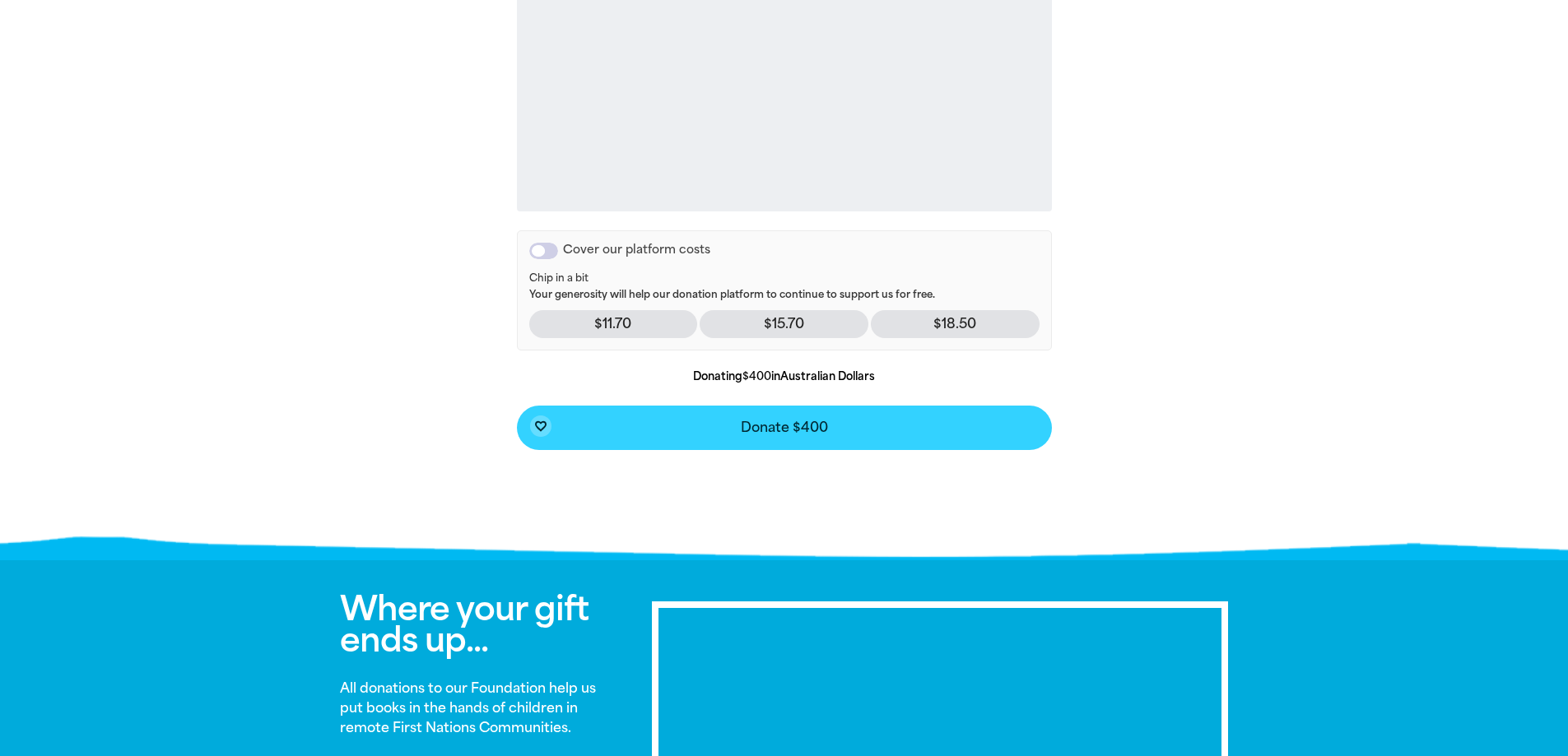
click at [766, 425] on span "Donate $400" at bounding box center [785, 428] width 87 height 13
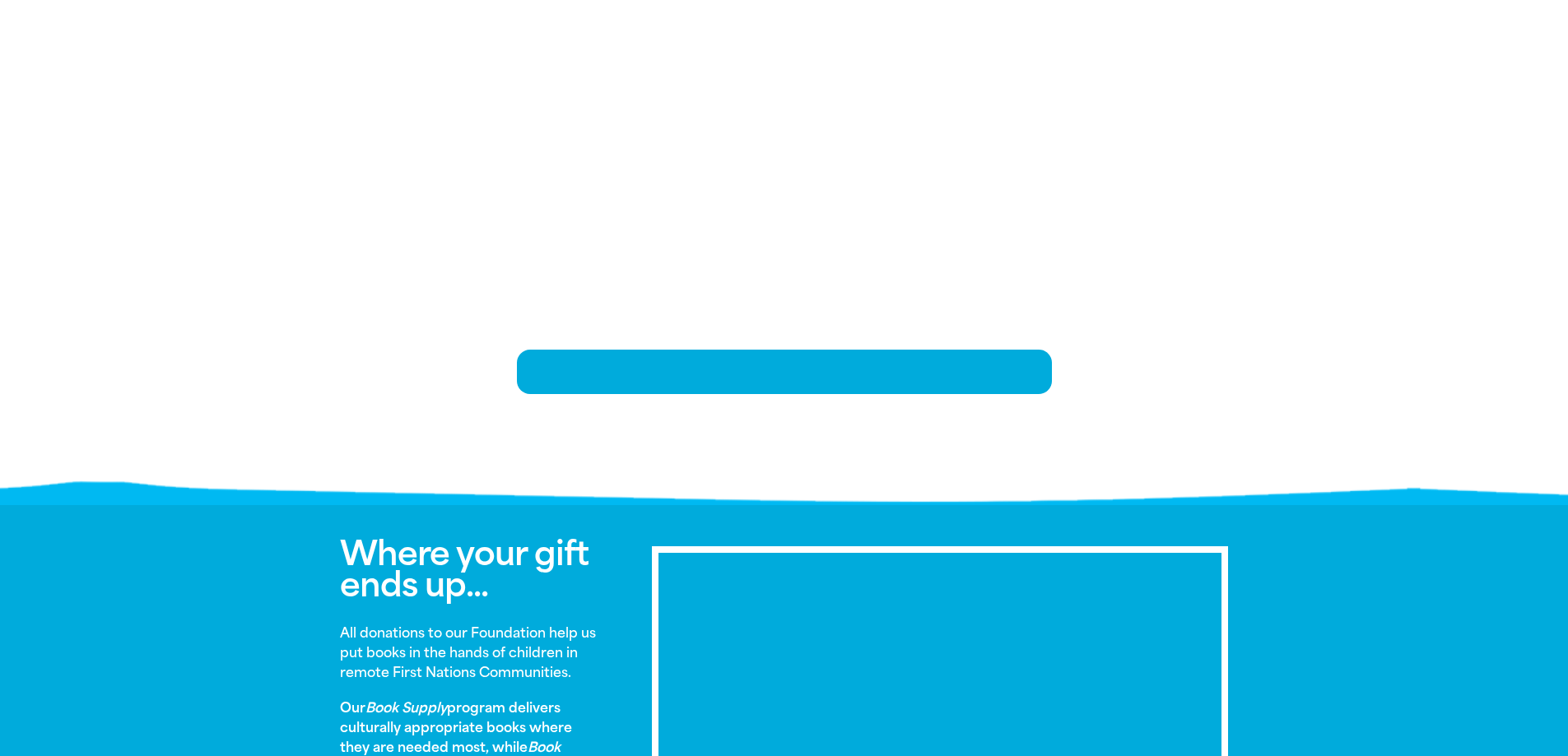
scroll to position [336, 0]
